Goal: Task Accomplishment & Management: Complete application form

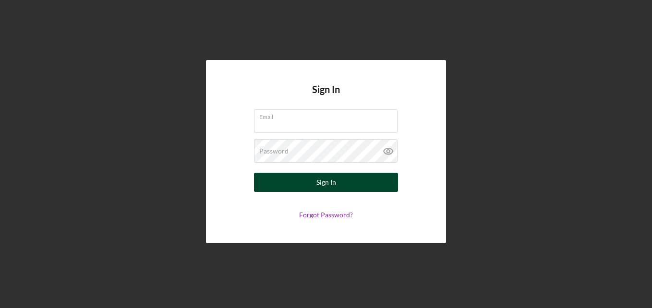
type input "[EMAIL_ADDRESS][DOMAIN_NAME]"
click at [360, 187] on button "Sign In" at bounding box center [326, 182] width 144 height 19
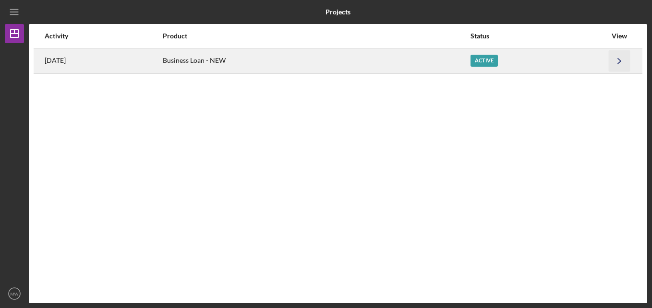
click at [623, 63] on icon "Icon/Navigate" at bounding box center [620, 61] width 22 height 22
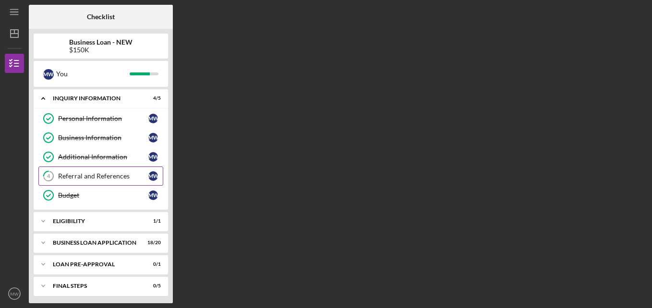
click at [96, 175] on div "Referral and References" at bounding box center [103, 176] width 90 height 8
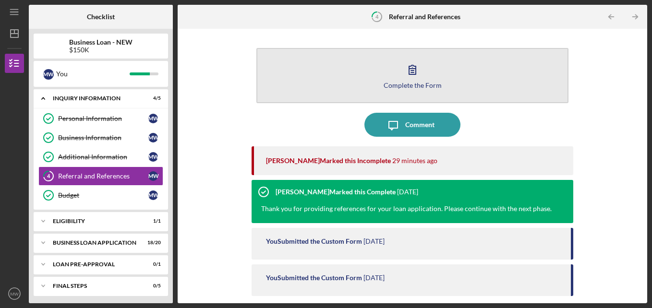
click at [426, 71] on button "Complete the Form Form" at bounding box center [412, 75] width 312 height 55
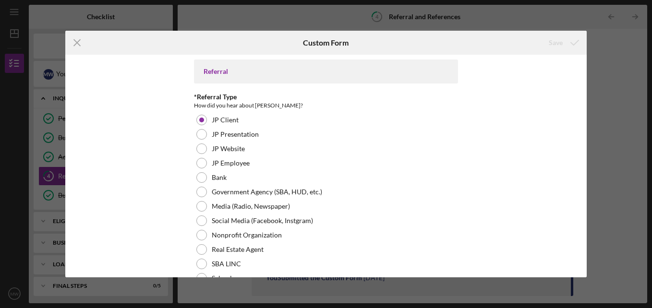
click at [582, 257] on div "Referral *Referral Type How did you hear about Justine PETERSEN? JP Client JP P…" at bounding box center [325, 166] width 521 height 223
click at [583, 257] on div "Referral *Referral Type How did you hear about Justine PETERSEN? JP Client JP P…" at bounding box center [325, 166] width 521 height 223
click at [583, 245] on div "Referral *Referral Type How did you hear about Justine PETERSEN? JP Client JP P…" at bounding box center [325, 166] width 521 height 223
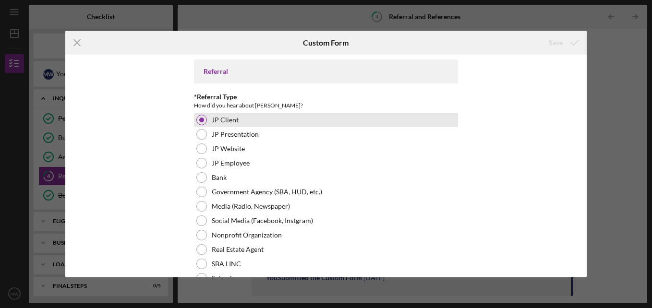
click at [202, 121] on div at bounding box center [201, 120] width 5 height 5
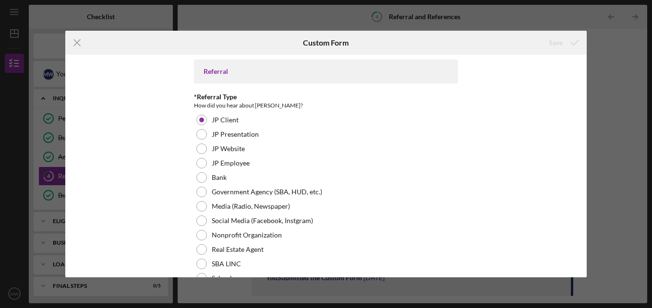
click at [81, 42] on icon "Icon/Menu Close" at bounding box center [77, 43] width 24 height 24
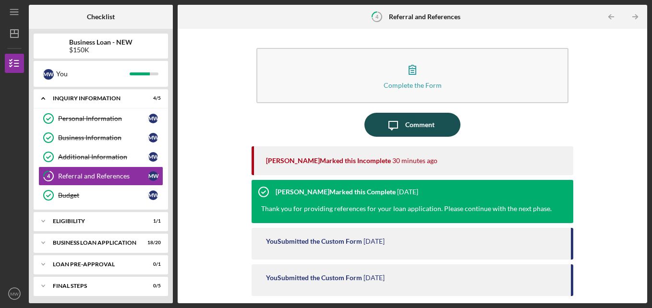
click at [420, 131] on div "Comment" at bounding box center [419, 125] width 29 height 24
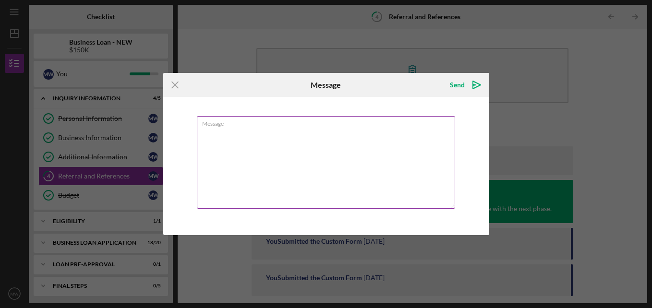
click at [253, 155] on textarea "Message" at bounding box center [326, 162] width 258 height 93
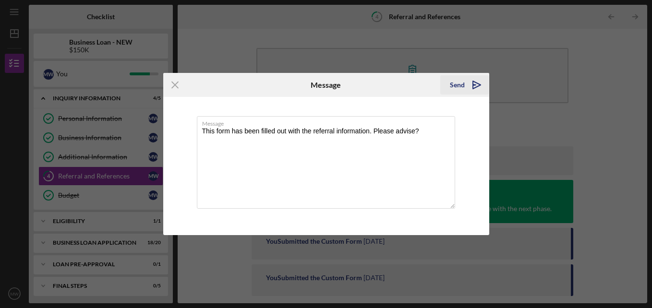
type textarea "This form has been filled out with the referral information. Please advise?"
click at [476, 85] on icon "Icon/icon-invite-send" at bounding box center [477, 85] width 24 height 24
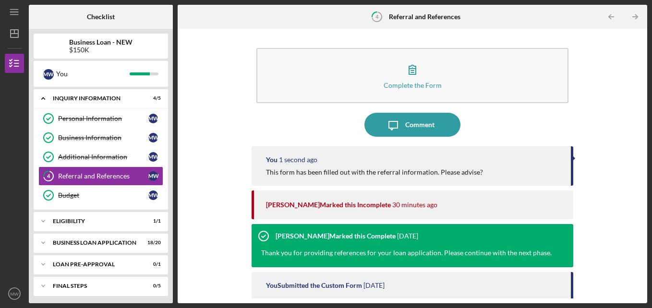
click at [336, 198] on div "Franchot Cunningham Marked this Incomplete 30 minutes ago" at bounding box center [415, 205] width 298 height 29
drag, startPoint x: 336, startPoint y: 198, endPoint x: 378, endPoint y: 213, distance: 44.3
click at [378, 212] on div "Franchot Cunningham Marked this Incomplete 30 minutes ago" at bounding box center [415, 205] width 298 height 29
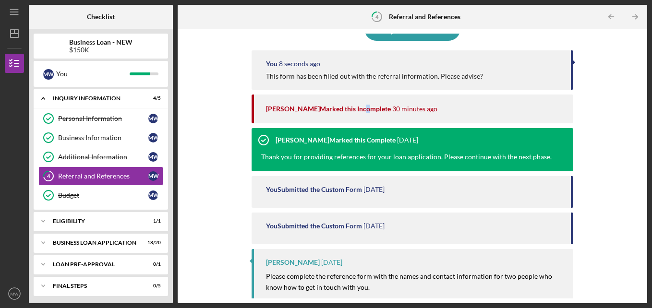
scroll to position [155, 0]
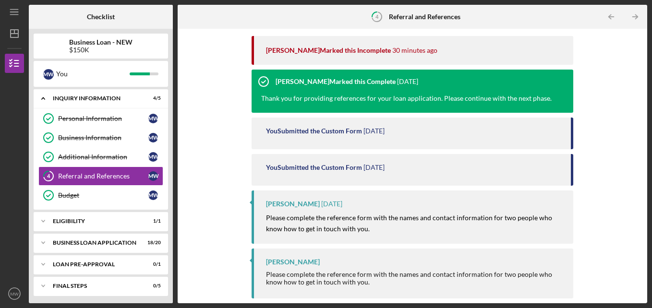
drag, startPoint x: 414, startPoint y: 54, endPoint x: 433, endPoint y: 47, distance: 20.5
click at [414, 53] on time "30 minutes ago" at bounding box center [414, 51] width 45 height 8
click at [470, 36] on div "You 26 seconds ago This form has been filled out with the referral information.…" at bounding box center [413, 63] width 322 height 143
click at [560, 193] on div "Franchot Cunningham 2 months ago Please complete the reference form with the na…" at bounding box center [413, 217] width 322 height 53
click at [312, 205] on div "Franchot Cunningham" at bounding box center [293, 204] width 54 height 8
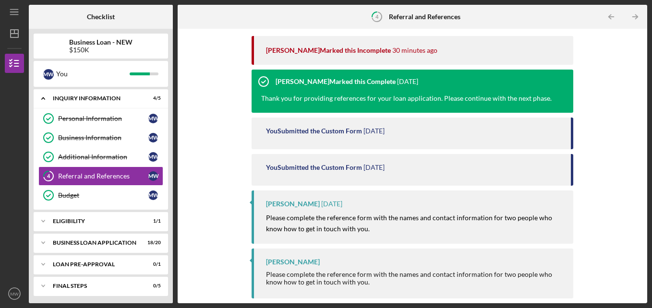
drag, startPoint x: 329, startPoint y: 198, endPoint x: 333, endPoint y: 203, distance: 6.1
click at [330, 198] on div "Franchot Cunningham 2 months ago Please complete the reference form with the na…" at bounding box center [413, 217] width 322 height 53
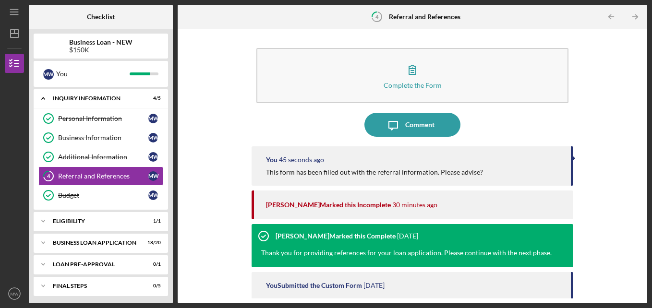
click at [633, 16] on icon "Icon/Table Pagination Arrow" at bounding box center [635, 17] width 22 height 22
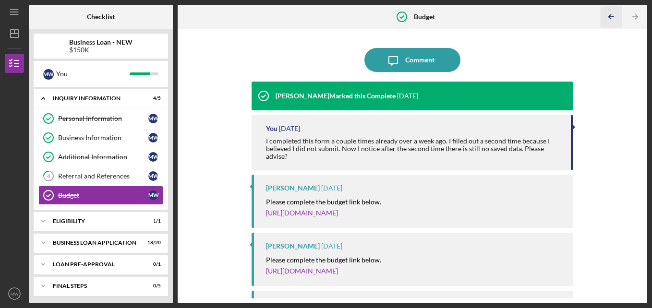
click at [609, 18] on icon "Icon/Table Pagination Arrow" at bounding box center [611, 17] width 22 height 22
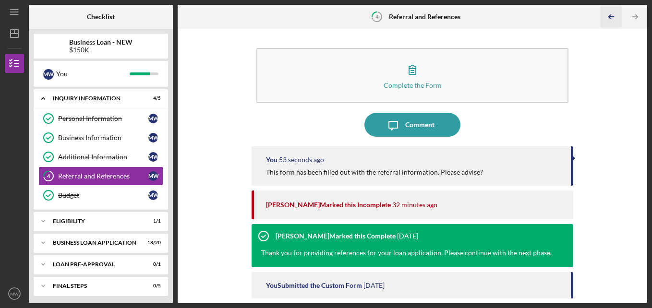
click at [608, 18] on icon "Icon/Table Pagination Arrow" at bounding box center [611, 17] width 22 height 22
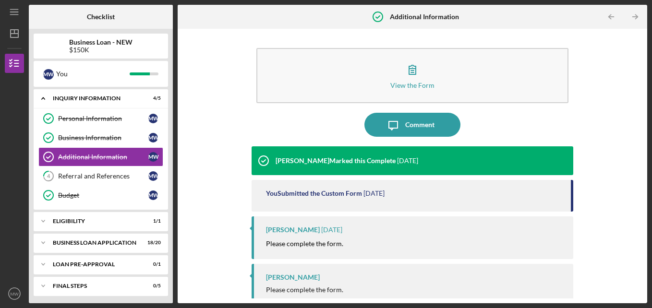
click at [608, 18] on icon "Icon/Table Pagination Arrow" at bounding box center [611, 17] width 22 height 22
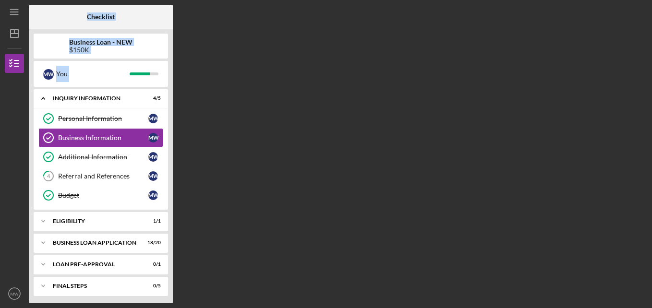
click at [608, 18] on div "Checklist Business Loan - NEW $150K M W You Icon/Expander INQUIRY INFORMATION 4…" at bounding box center [338, 154] width 618 height 299
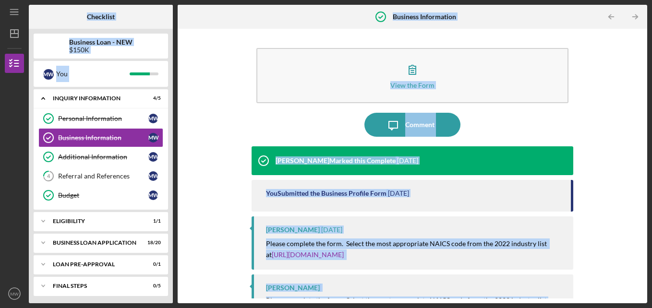
click at [608, 20] on icon "Icon/Table Pagination Arrow" at bounding box center [611, 17] width 22 height 22
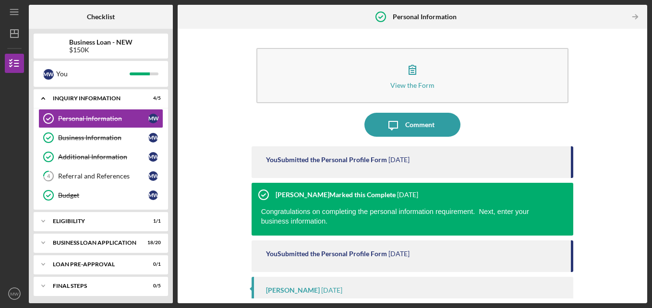
click at [608, 20] on div at bounding box center [613, 16] width 19 height 19
click at [625, 18] on icon "Icon/Table Pagination Arrow" at bounding box center [635, 17] width 22 height 22
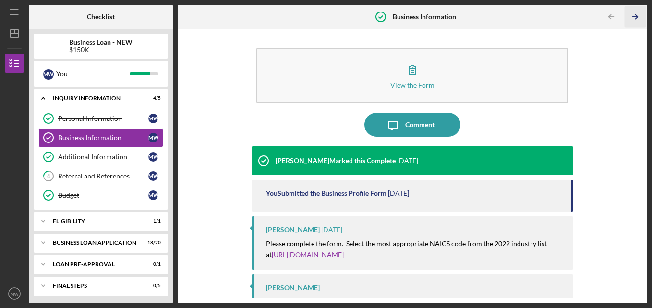
click at [625, 18] on icon "Icon/Table Pagination Arrow" at bounding box center [635, 17] width 22 height 22
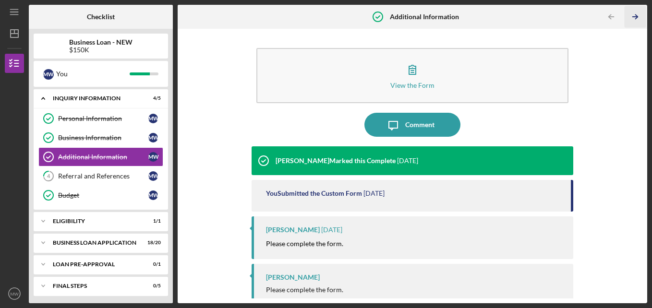
click at [625, 18] on icon "Icon/Table Pagination Arrow" at bounding box center [635, 17] width 22 height 22
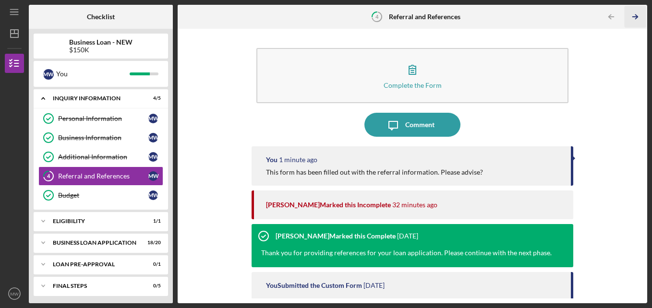
click at [625, 18] on icon "Icon/Table Pagination Arrow" at bounding box center [635, 17] width 22 height 22
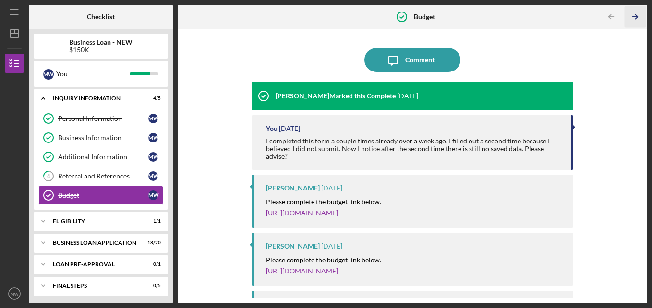
click at [624, 19] on icon "Icon/Table Pagination Arrow" at bounding box center [635, 17] width 22 height 22
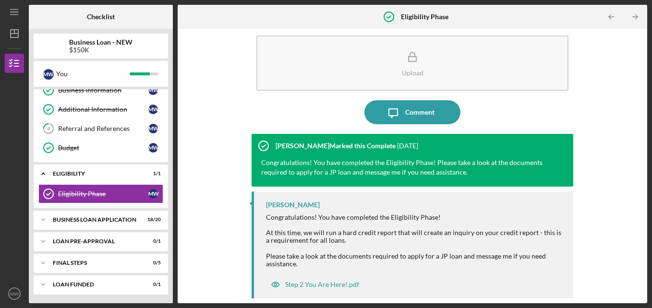
scroll to position [18, 0]
